Goal: Task Accomplishment & Management: Use online tool/utility

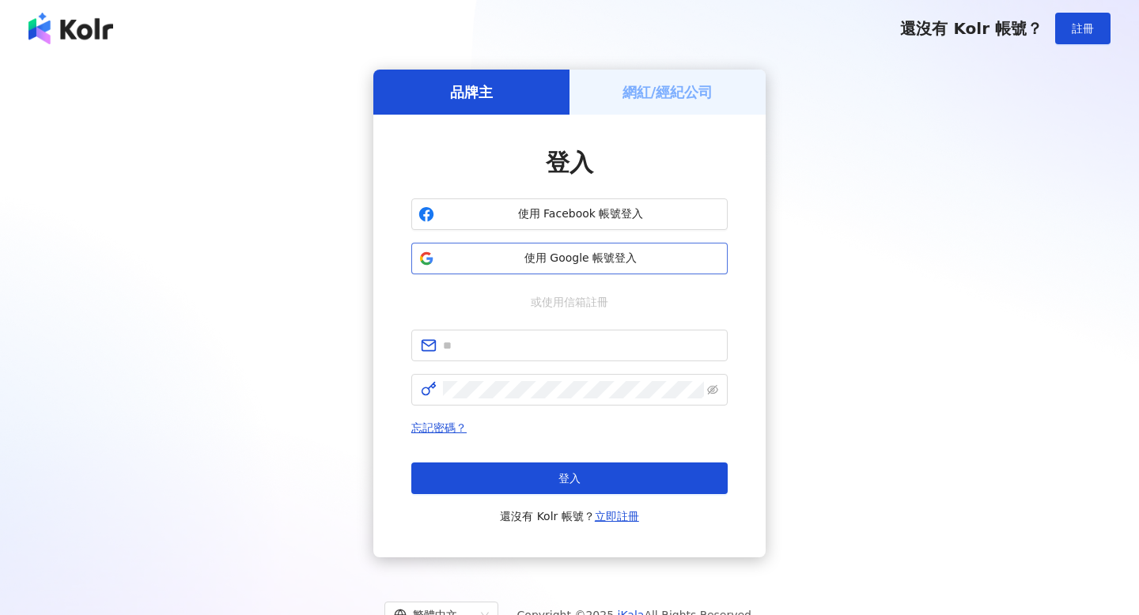
click at [569, 266] on span "使用 Google 帳號登入" at bounding box center [580, 259] width 280 height 16
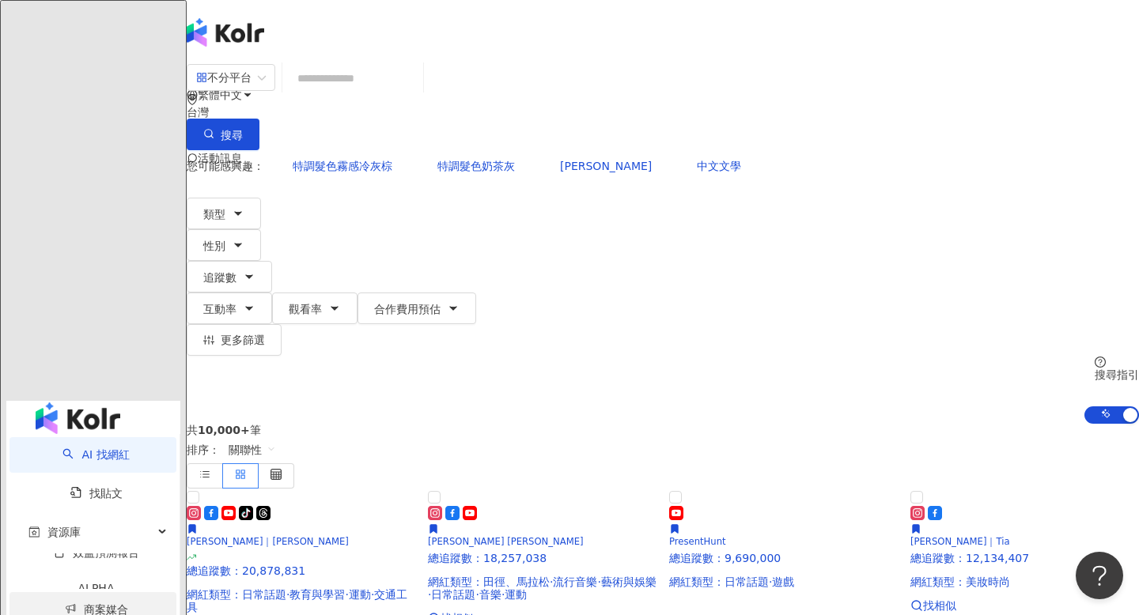
click at [98, 603] on link "商案媒合" at bounding box center [96, 609] width 63 height 13
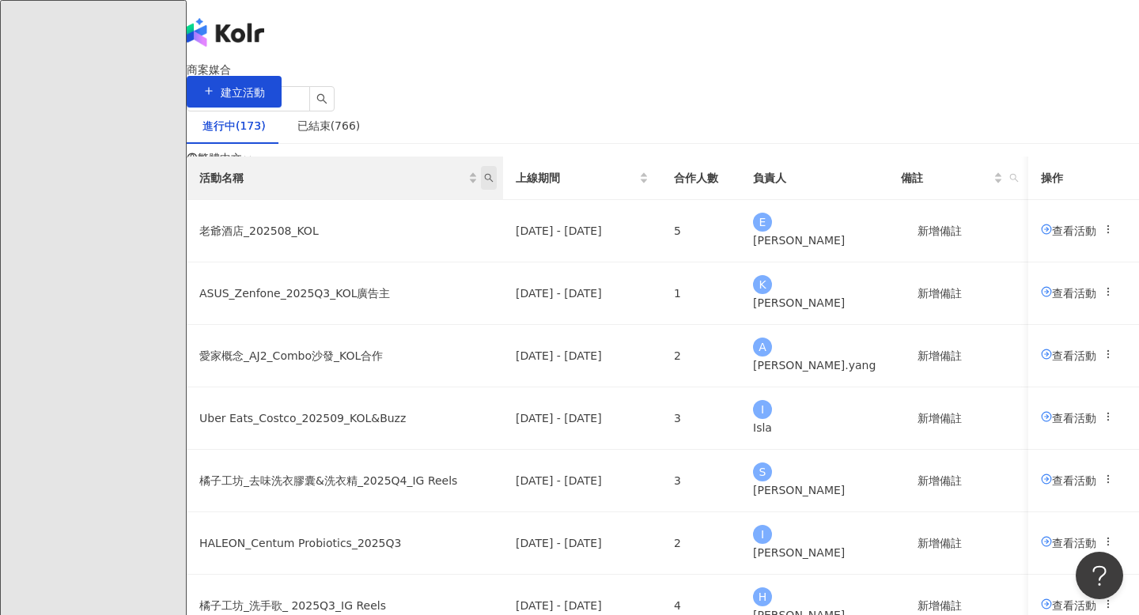
click at [497, 190] on span "活動名稱" at bounding box center [489, 178] width 16 height 24
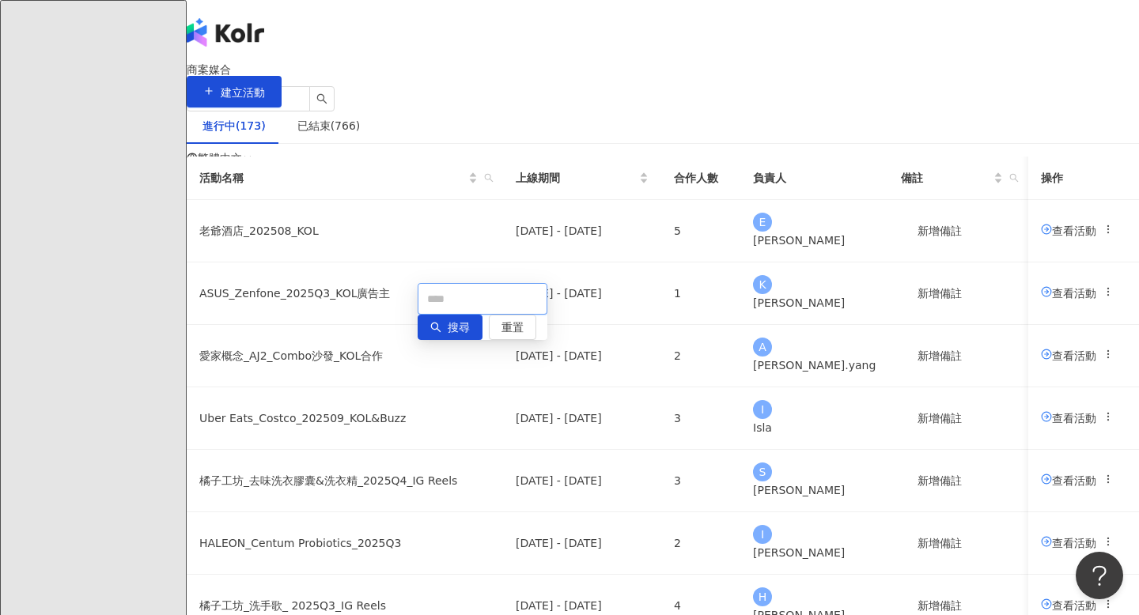
click at [423, 294] on input "text" at bounding box center [483, 299] width 130 height 32
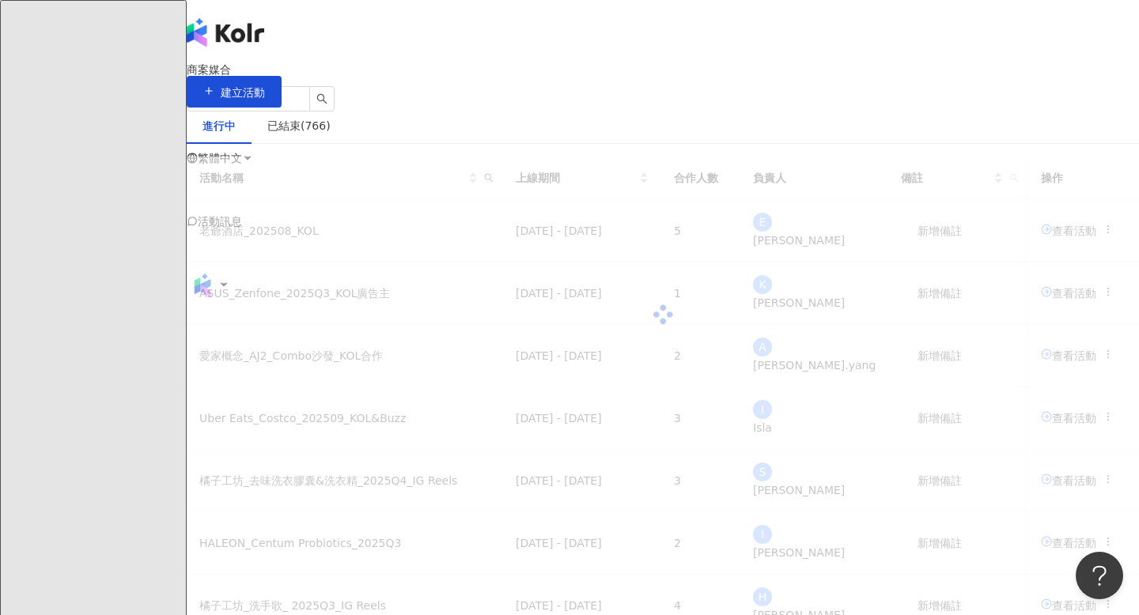
type input "**"
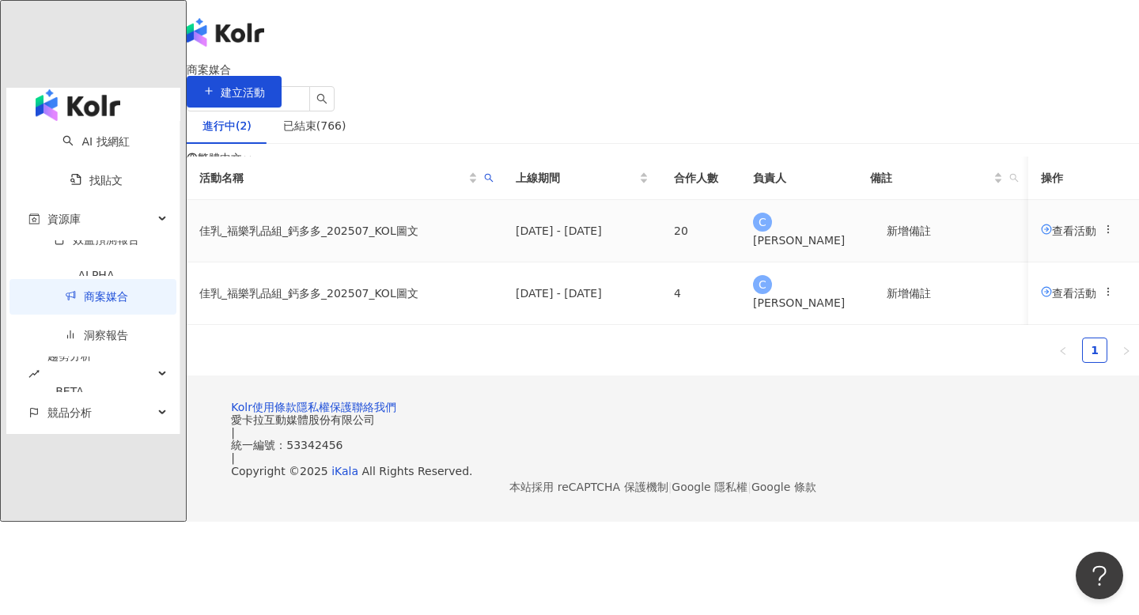
click at [1028, 263] on td "查看活動" at bounding box center [1083, 231] width 111 height 62
click at [1041, 236] on span "查看活動" at bounding box center [1068, 230] width 55 height 13
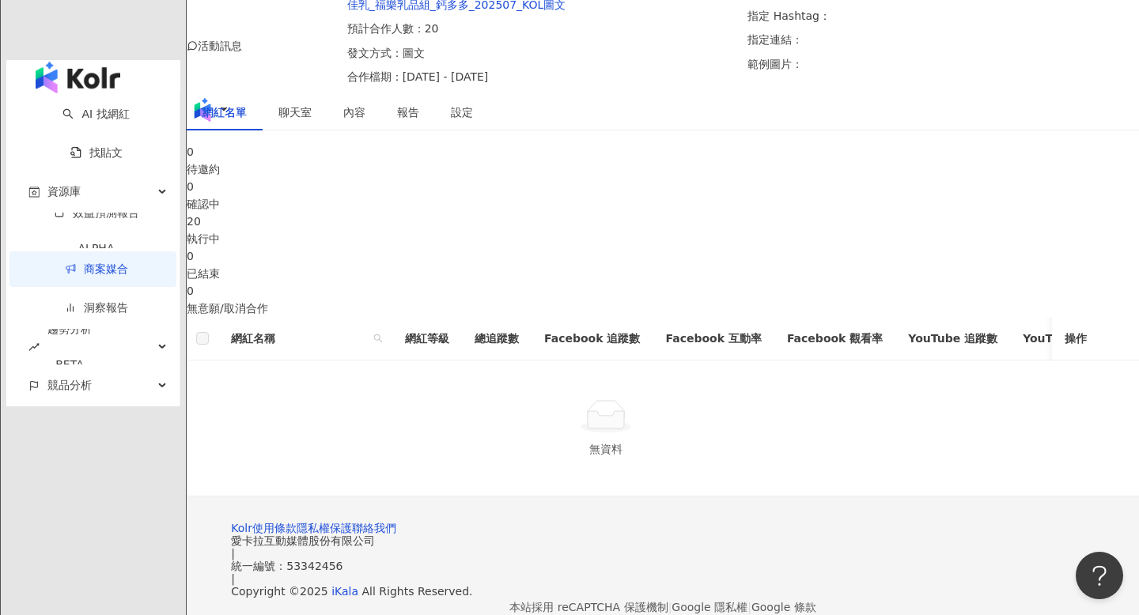
scroll to position [186, 0]
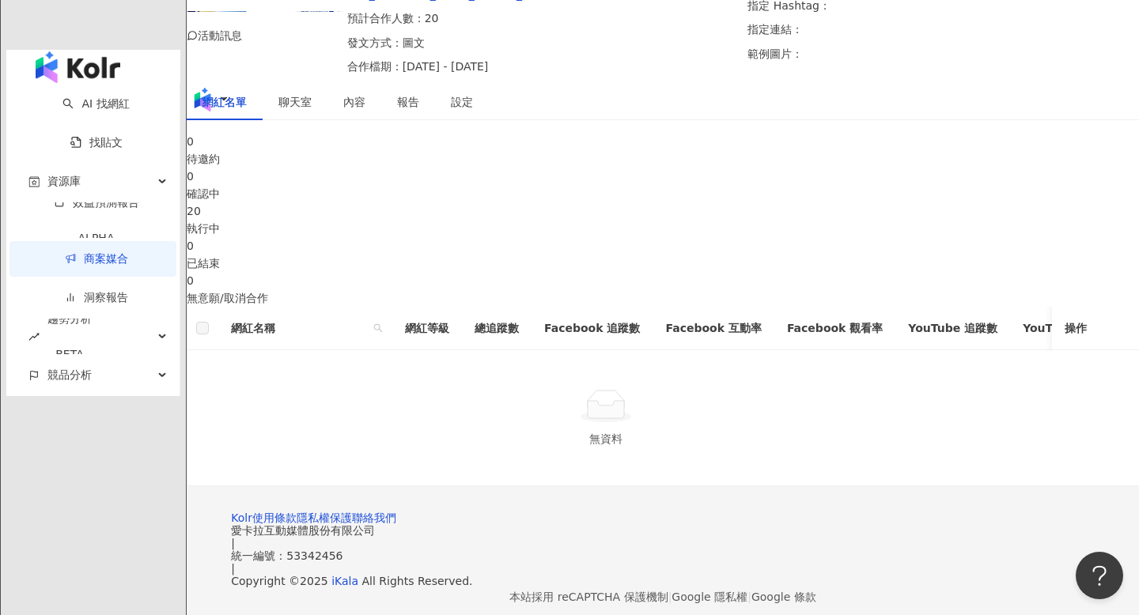
click at [606, 237] on div "20 執行中" at bounding box center [663, 219] width 952 height 35
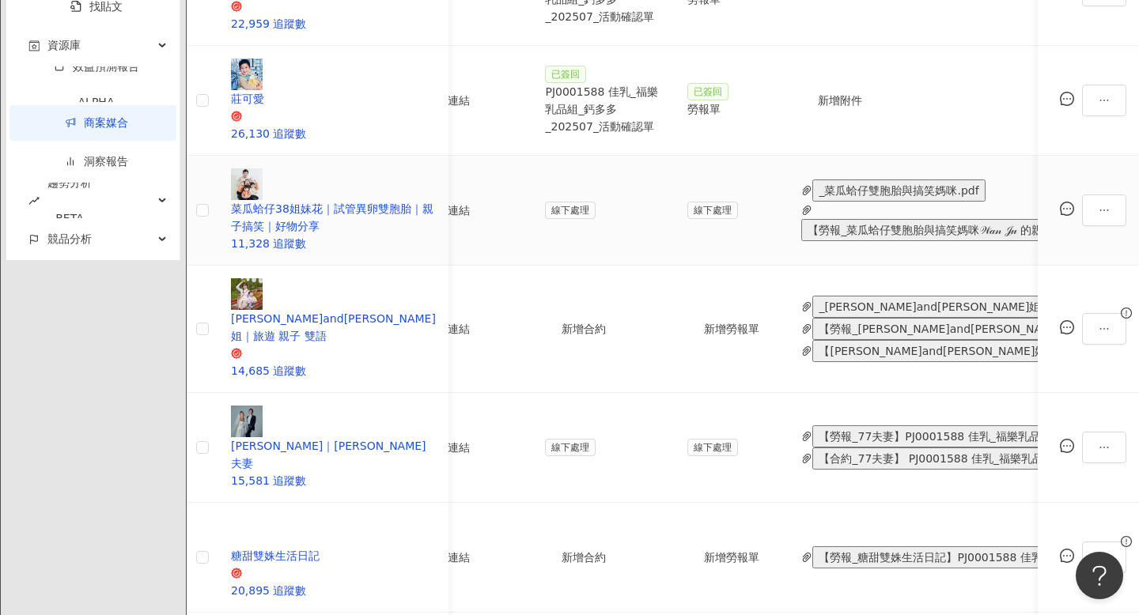
scroll to position [862, 0]
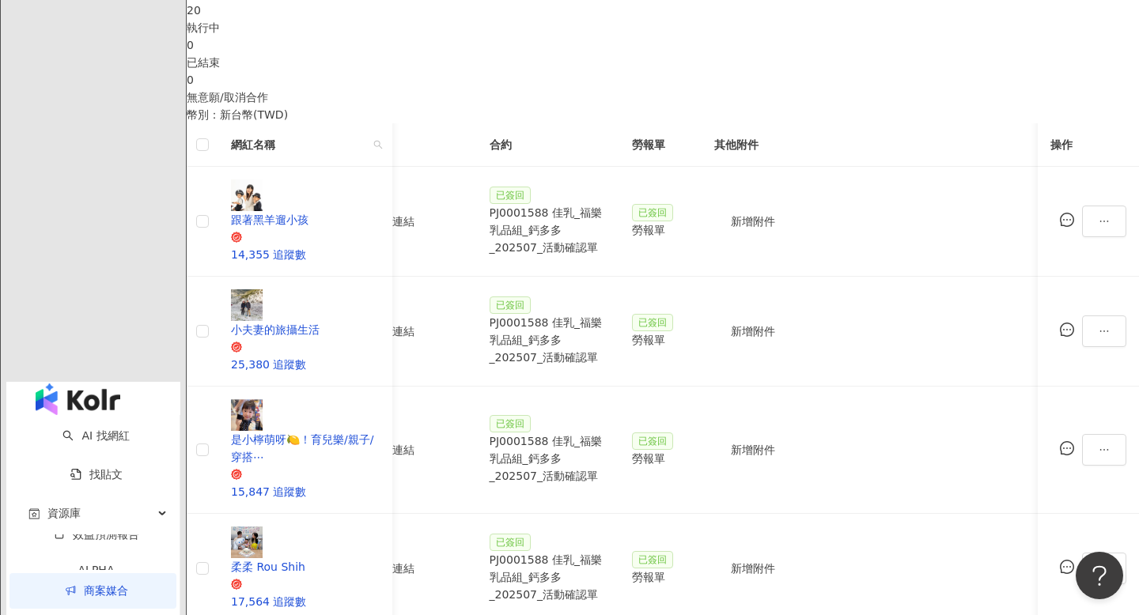
scroll to position [453, 0]
